Goal: Task Accomplishment & Management: Complete application form

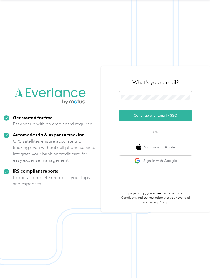
scroll to position [12, 0]
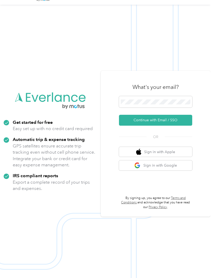
click at [180, 126] on button "Continue with Email / SSO" at bounding box center [155, 120] width 73 height 11
click at [151, 126] on button "Continue with Email / SSO" at bounding box center [155, 120] width 73 height 11
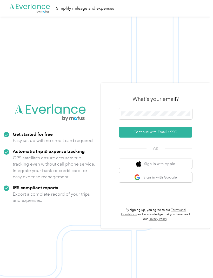
click at [160, 138] on button "Continue with Email / SSO" at bounding box center [155, 132] width 73 height 11
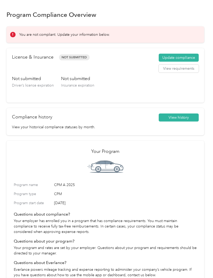
click at [180, 56] on button "Update compliance" at bounding box center [178, 58] width 40 height 8
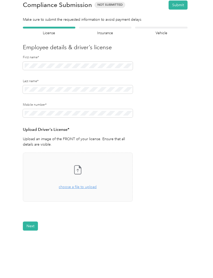
scroll to position [13, 0]
click at [89, 187] on span "choose a file to upload" at bounding box center [78, 187] width 38 height 4
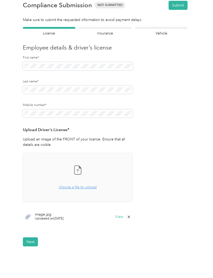
click at [128, 216] on icon at bounding box center [128, 217] width 4 height 4
click at [104, 221] on button "No" at bounding box center [105, 220] width 10 height 8
click at [118, 218] on button "View" at bounding box center [119, 217] width 8 height 4
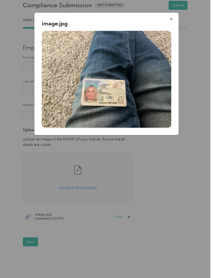
click at [169, 20] on icon "button" at bounding box center [171, 19] width 4 height 4
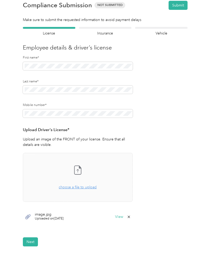
click at [105, 27] on div at bounding box center [105, 28] width 52 height 2
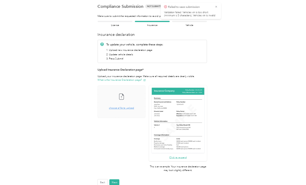
scroll to position [6, 0]
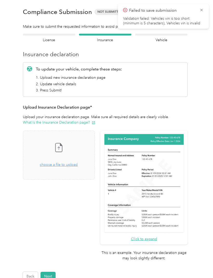
click at [199, 8] on icon at bounding box center [201, 10] width 4 height 5
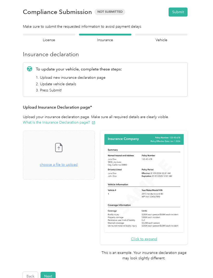
click at [46, 34] on div at bounding box center [49, 35] width 52 height 2
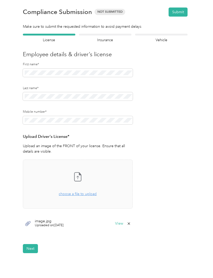
click at [75, 192] on span "choose a file to upload" at bounding box center [78, 194] width 38 height 4
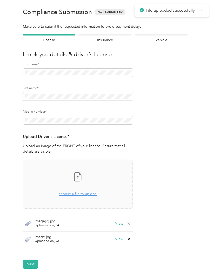
click at [130, 237] on icon at bounding box center [128, 239] width 4 height 4
click at [118, 241] on button "Yes" at bounding box center [117, 242] width 10 height 8
click at [89, 195] on span "choose a file to upload" at bounding box center [78, 194] width 38 height 4
click at [34, 245] on button "Next" at bounding box center [30, 248] width 15 height 9
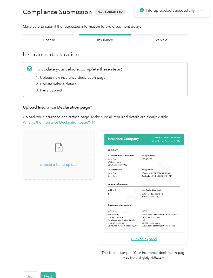
scroll to position [6, 0]
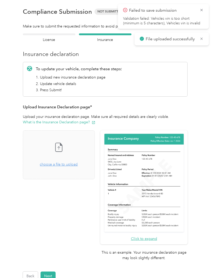
click at [199, 11] on icon at bounding box center [201, 10] width 4 height 5
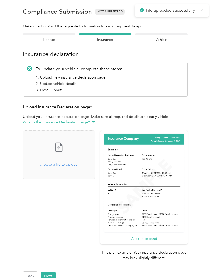
click at [70, 122] on button "What is the Insurance Declaration page?" at bounding box center [59, 121] width 72 height 5
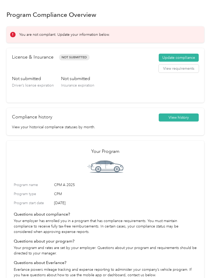
click at [180, 56] on button "Update compliance" at bounding box center [178, 58] width 40 height 8
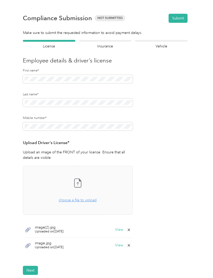
click at [121, 244] on button "View" at bounding box center [119, 246] width 8 height 4
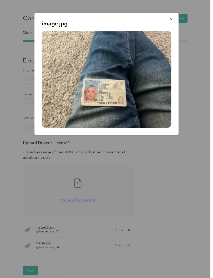
click at [172, 18] on icon "button" at bounding box center [171, 19] width 4 height 4
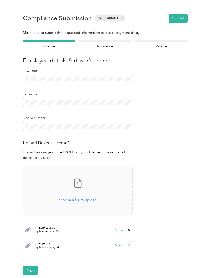
click at [120, 231] on button "View" at bounding box center [119, 230] width 8 height 4
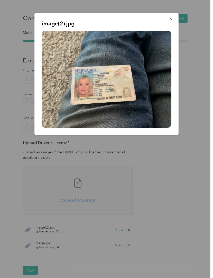
click at [172, 18] on icon "button" at bounding box center [171, 19] width 4 height 4
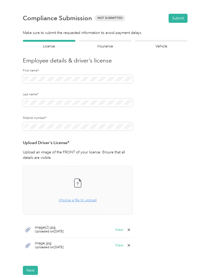
click at [108, 42] on div "Insurance declaration Insurance" at bounding box center [105, 44] width 52 height 9
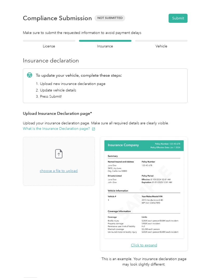
click at [72, 172] on span "choose a file to upload" at bounding box center [59, 171] width 38 height 4
click at [77, 168] on div "Drag and drop your file here, or choose a file to upload" at bounding box center [59, 167] width 38 height 11
click at [75, 171] on span "choose a file to upload" at bounding box center [59, 171] width 38 height 4
click at [85, 200] on button "View" at bounding box center [81, 201] width 8 height 4
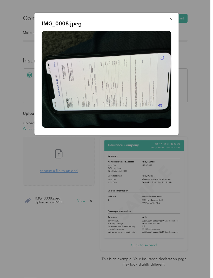
click at [169, 19] on icon "button" at bounding box center [171, 19] width 4 height 4
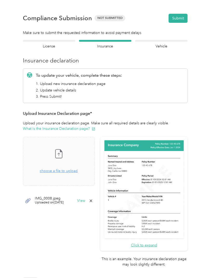
click at [53, 278] on button "Next" at bounding box center [47, 282] width 15 height 9
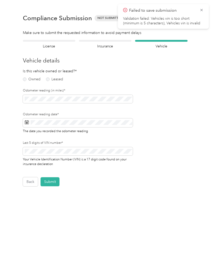
click at [23, 81] on div "Owned Leased" at bounding box center [41, 79] width 36 height 7
click at [22, 80] on div "Employee details & driver’s license License Insurance declaration Insurance Veh…" at bounding box center [104, 113] width 197 height 146
click at [25, 79] on label "Owned" at bounding box center [32, 79] width 18 height 4
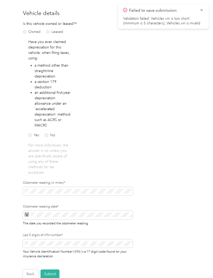
scroll to position [47, 0]
click at [49, 137] on label "No" at bounding box center [50, 136] width 11 height 4
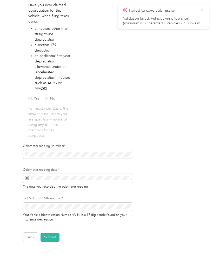
scroll to position [85, 0]
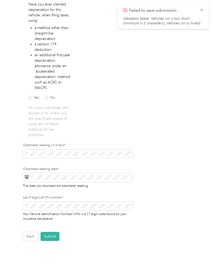
click at [183, 149] on form "Employee details & driver’s license License Insurance declaration Insurance Veh…" at bounding box center [105, 98] width 164 height 286
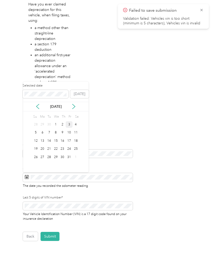
click at [68, 125] on div "3" at bounding box center [69, 124] width 7 height 6
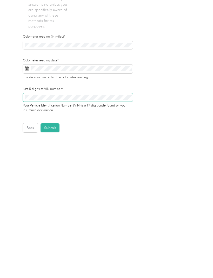
scroll to position [28, 0]
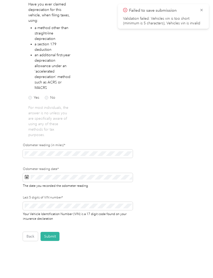
click at [183, 150] on form "Employee details & driver’s license License Insurance declaration Insurance Veh…" at bounding box center [105, 98] width 164 height 286
click at [54, 232] on button "Submit" at bounding box center [49, 236] width 19 height 9
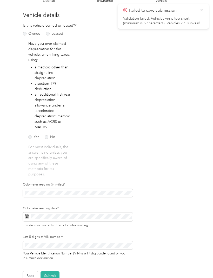
scroll to position [0, 0]
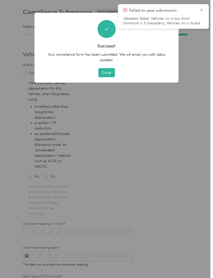
click at [108, 70] on button "Done" at bounding box center [106, 72] width 17 height 9
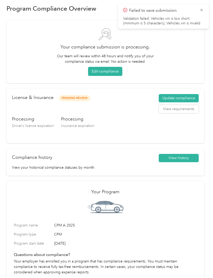
click at [201, 12] on icon at bounding box center [201, 10] width 4 height 5
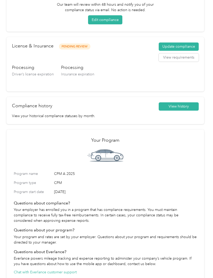
scroll to position [59, 0]
